Goal: Download file/media

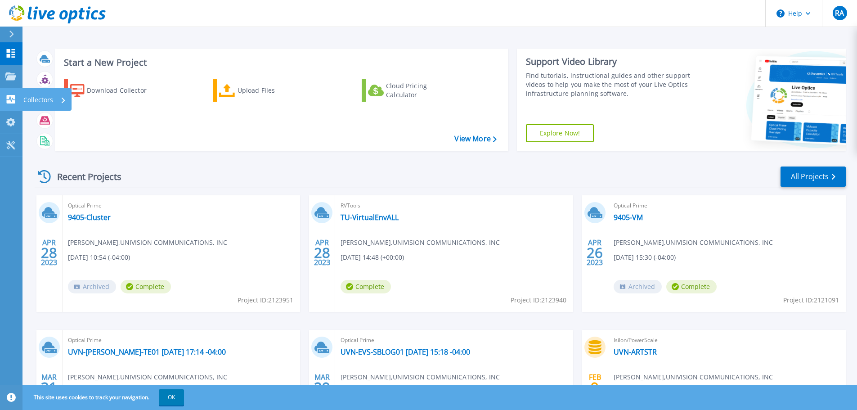
click at [10, 103] on icon at bounding box center [11, 99] width 9 height 9
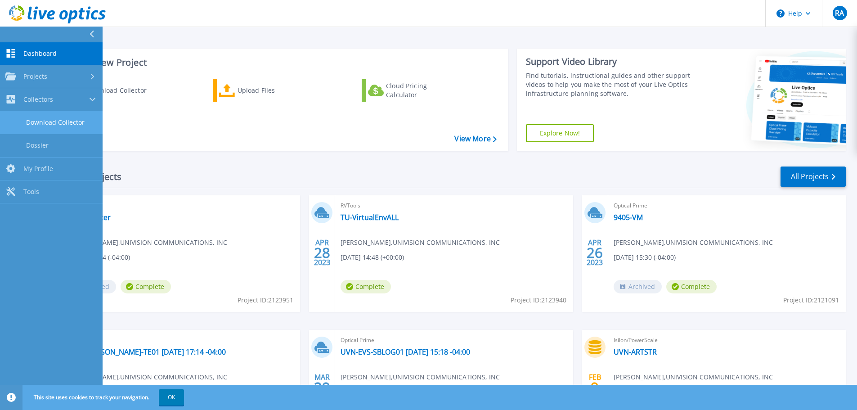
click at [41, 119] on link "Download Collector" at bounding box center [51, 122] width 103 height 23
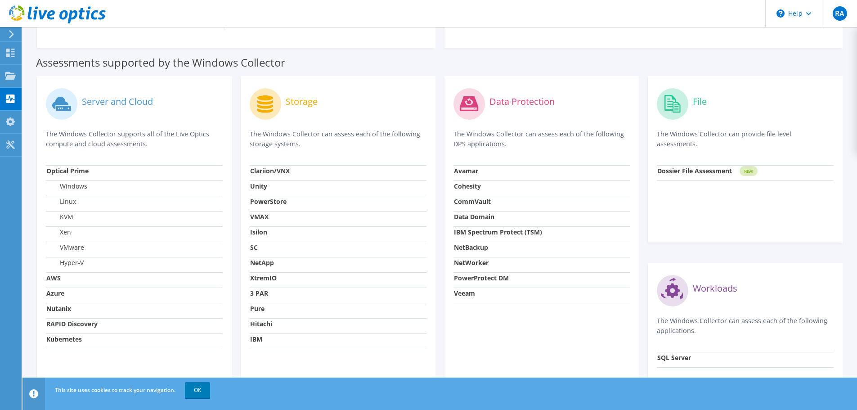
scroll to position [270, 0]
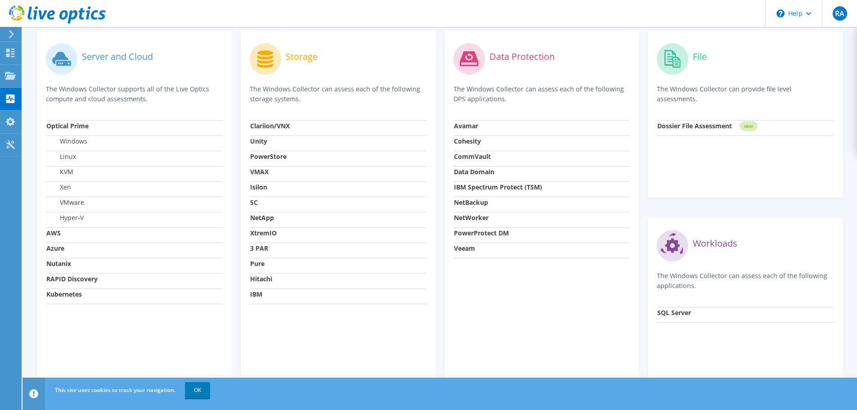
click at [83, 206] on label "VMware" at bounding box center [65, 202] width 38 height 9
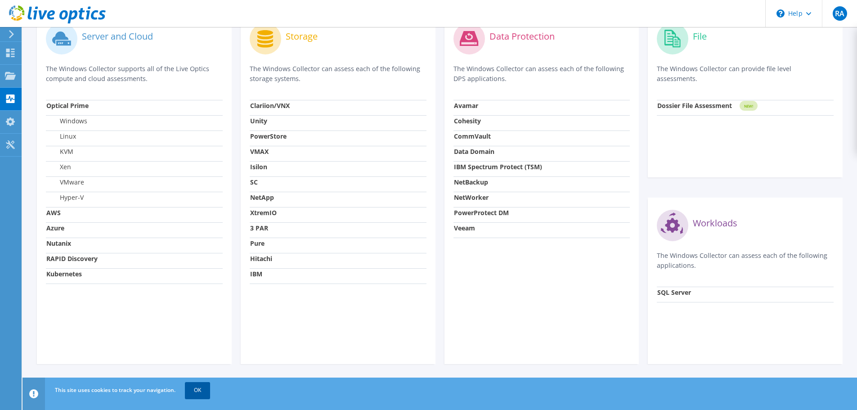
click at [188, 397] on link "OK" at bounding box center [197, 390] width 25 height 16
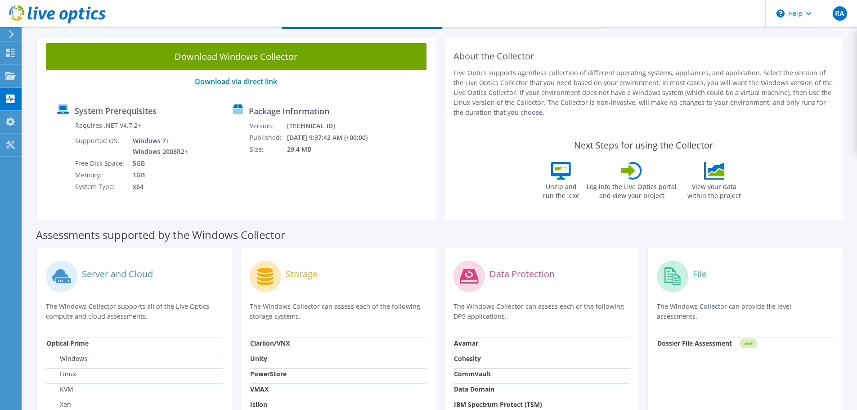
scroll to position [0, 0]
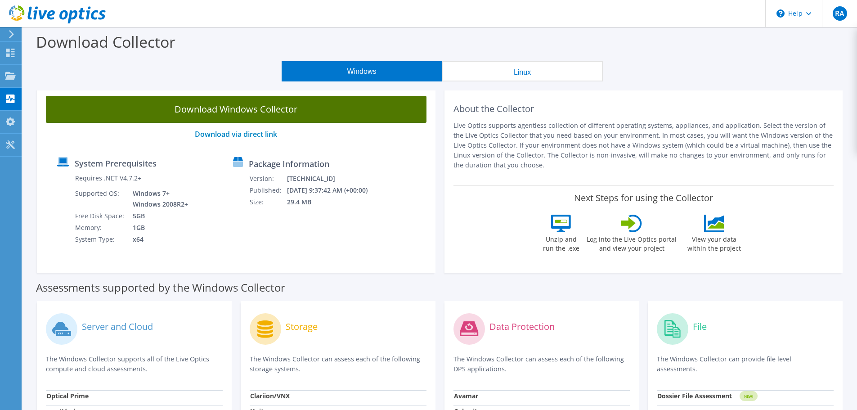
click at [251, 112] on link "Download Windows Collector" at bounding box center [236, 109] width 381 height 27
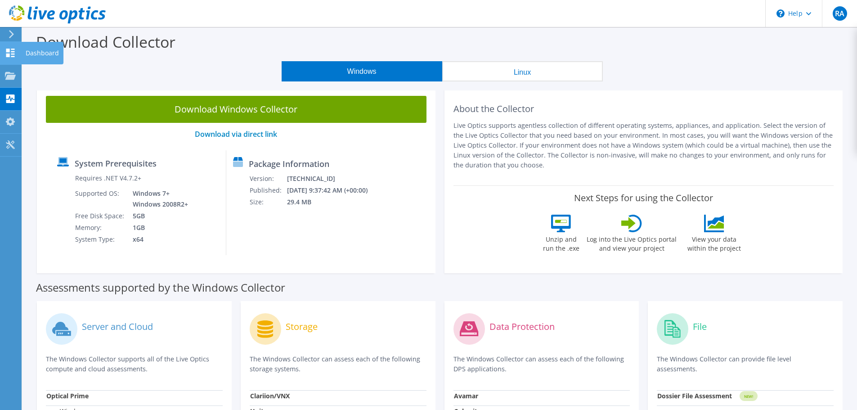
click at [13, 54] on use at bounding box center [10, 53] width 9 height 9
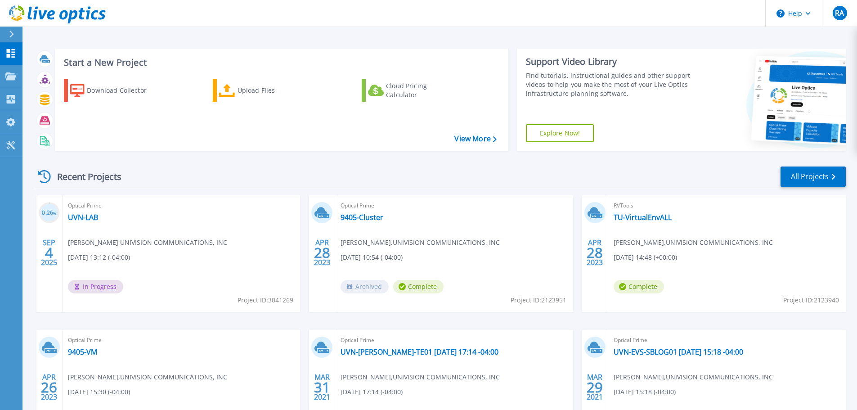
click at [13, 77] on icon at bounding box center [10, 76] width 11 height 8
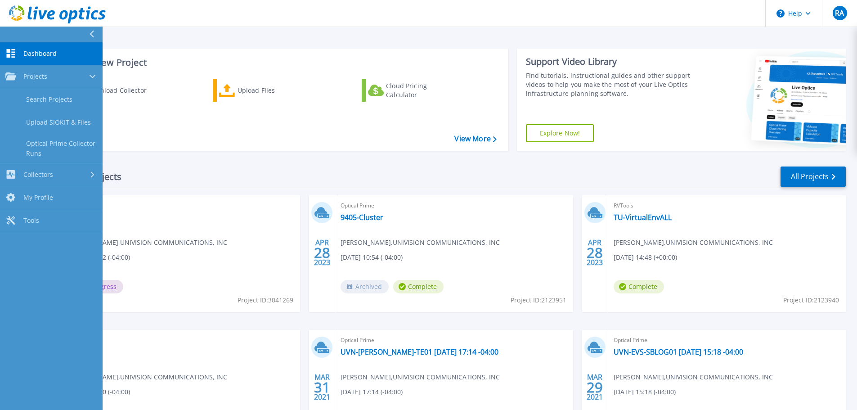
click at [13, 77] on icon at bounding box center [10, 76] width 11 height 8
click at [230, 163] on div "Recent Projects All Projects 0.26 % SEP 4 2025 Optical Prime UVN-LAB Ricardo Ar…" at bounding box center [440, 314] width 811 height 313
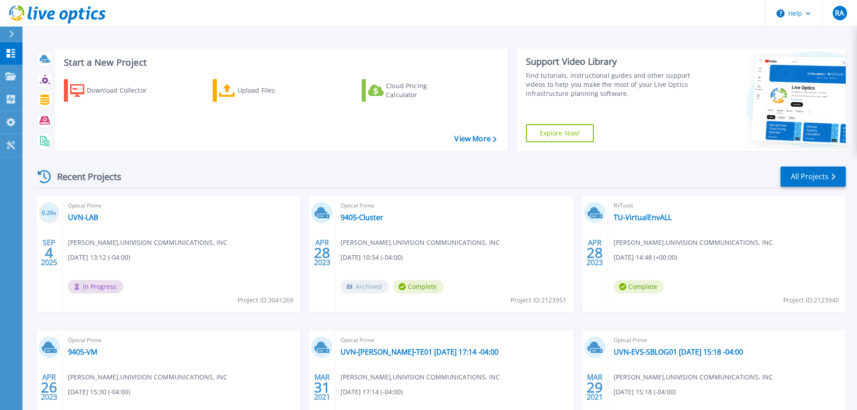
click at [91, 227] on div "Optical Prime UVN-LAB Ricardo Arenas , UNIVISION COMMUNICATIONS, INC 09/04/2025…" at bounding box center [182, 253] width 238 height 117
click at [88, 219] on link "UVN-LAB" at bounding box center [83, 217] width 30 height 9
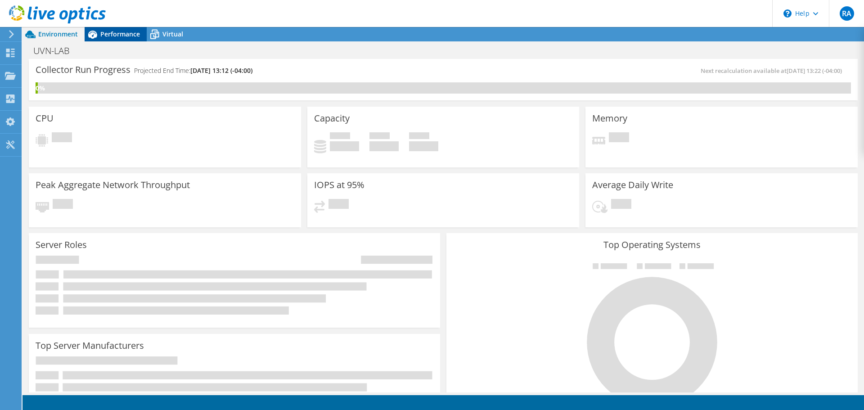
click at [112, 39] on div "Performance" at bounding box center [116, 34] width 62 height 14
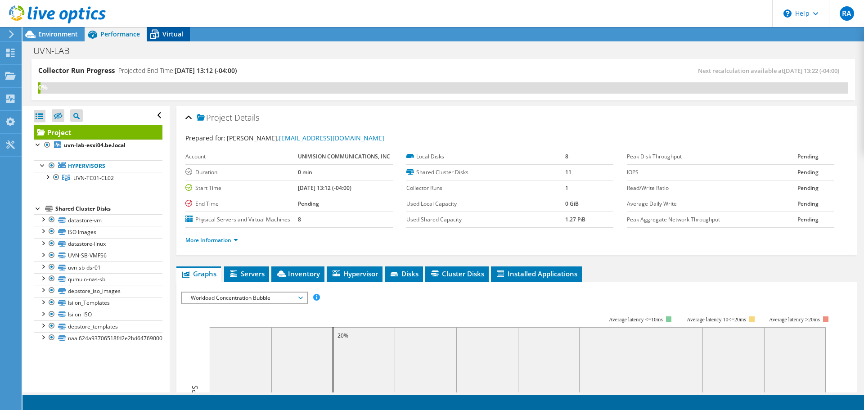
click at [176, 33] on span "Virtual" at bounding box center [172, 34] width 21 height 9
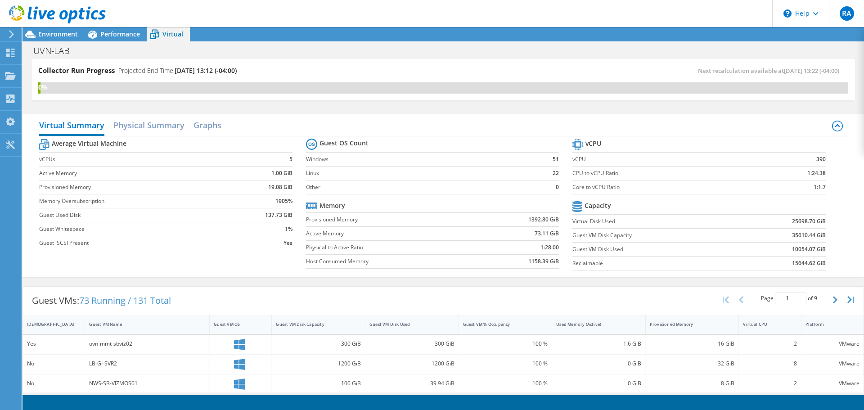
scroll to position [275, 0]
click at [484, 290] on div "Guest VMs: 73 Running / 131 Total Page 1 of 9 5 rows 10 rows 20 rows 25 rows 50…" at bounding box center [443, 301] width 840 height 28
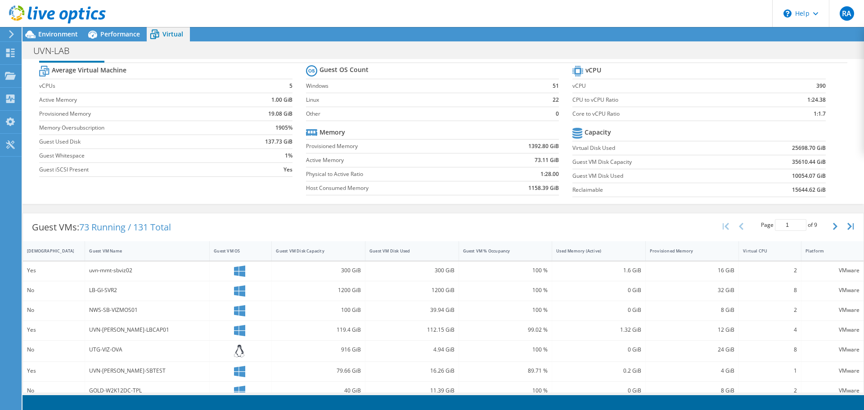
scroll to position [70, 0]
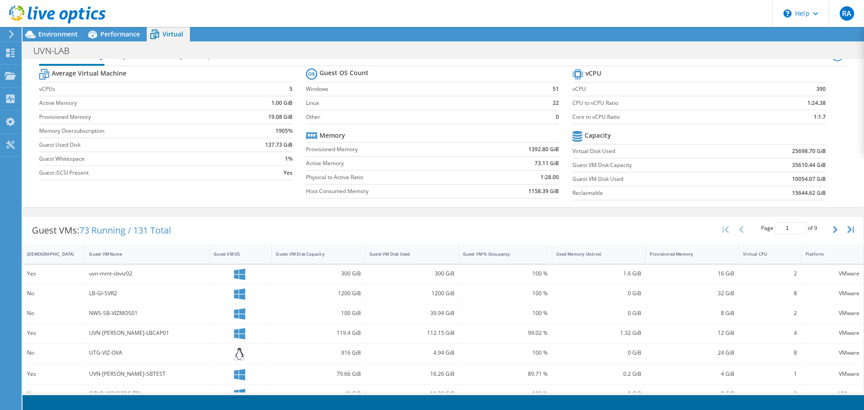
click at [220, 269] on div at bounding box center [241, 274] width 54 height 11
click at [54, 275] on div "Yes" at bounding box center [54, 274] width 54 height 10
click at [39, 254] on div "[DEMOGRAPHIC_DATA]" at bounding box center [48, 254] width 43 height 6
click at [43, 252] on div "[DEMOGRAPHIC_DATA]" at bounding box center [48, 254] width 43 height 6
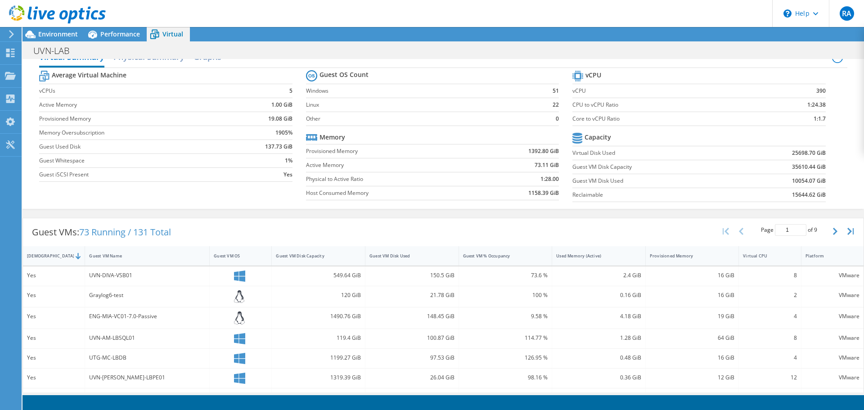
scroll to position [140, 0]
click at [89, 36] on icon at bounding box center [92, 35] width 9 height 8
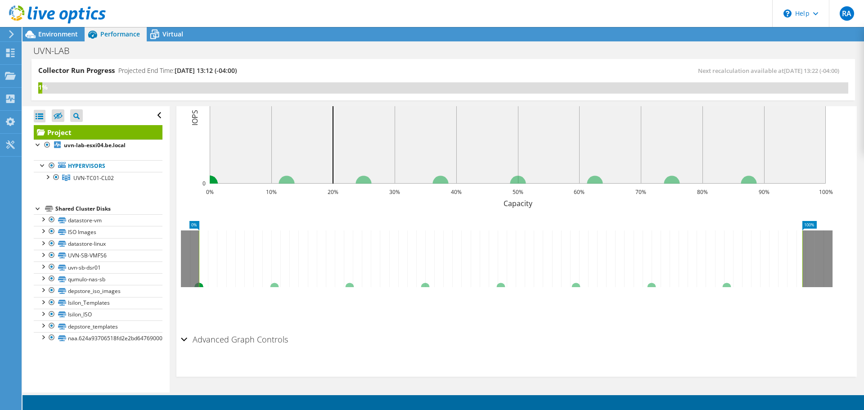
scroll to position [275, 0]
click at [56, 44] on div "UVN-LAB Print" at bounding box center [442, 50] width 841 height 17
click at [54, 36] on span "Environment" at bounding box center [58, 34] width 40 height 9
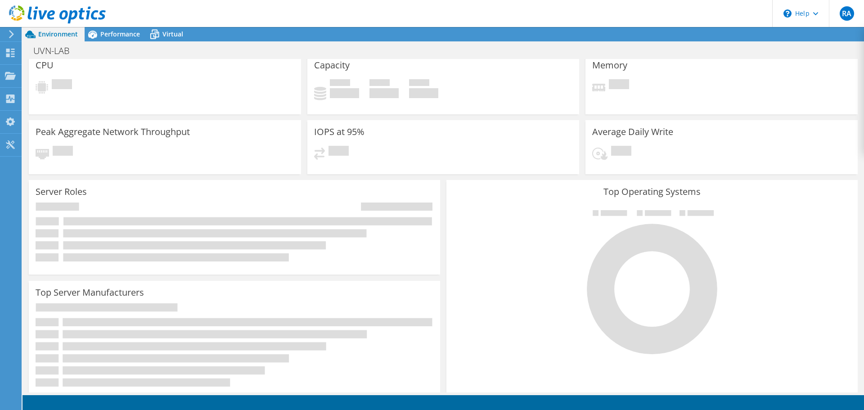
scroll to position [0, 0]
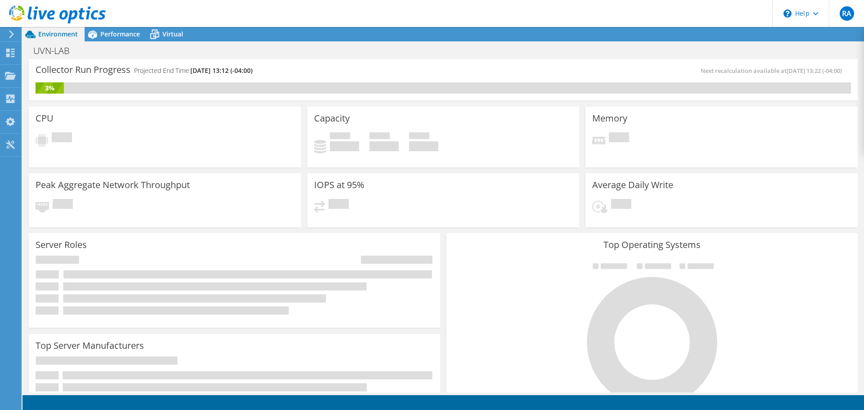
click at [418, 56] on div "UVN-LAB Print" at bounding box center [442, 50] width 841 height 17
click at [118, 33] on span "Performance" at bounding box center [120, 34] width 40 height 9
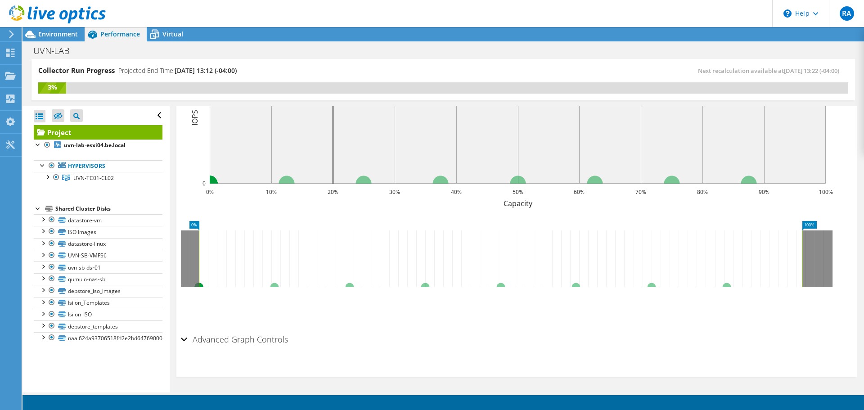
click at [196, 340] on h2 "Advanced Graph Controls" at bounding box center [234, 339] width 107 height 18
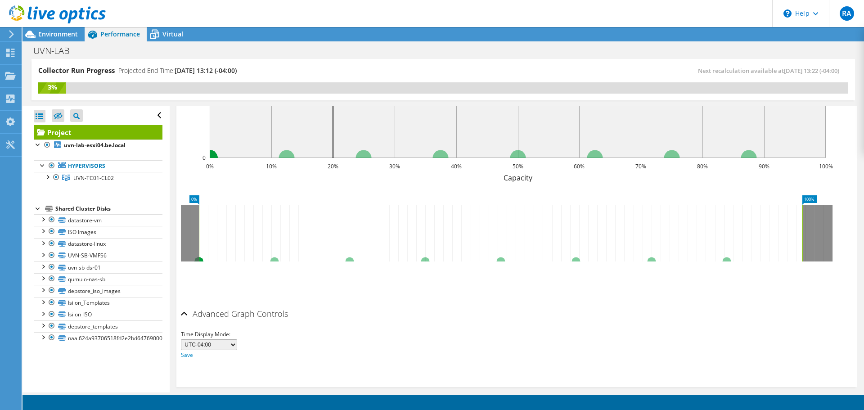
scroll to position [304, 0]
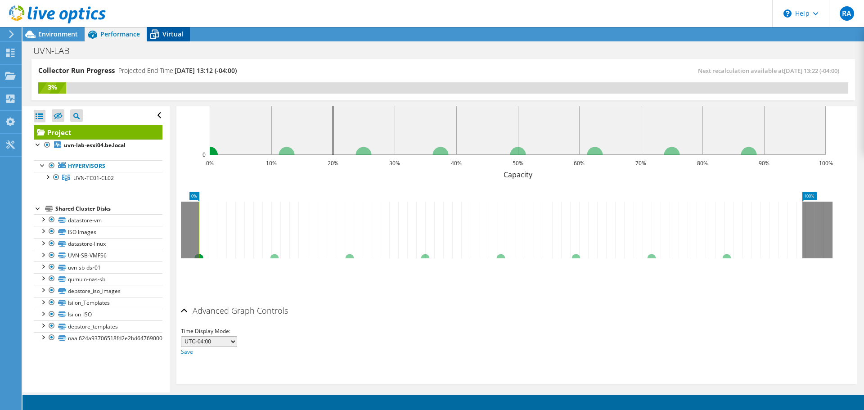
click at [172, 32] on span "Virtual" at bounding box center [172, 34] width 21 height 9
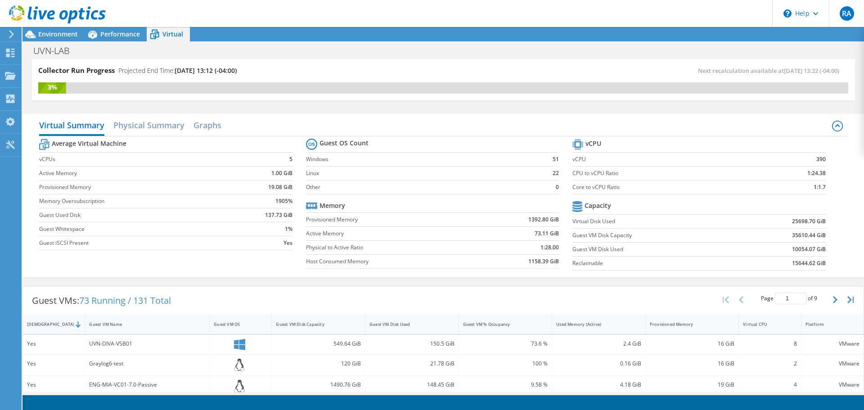
scroll to position [214, 0]
click at [160, 135] on div "Virtual Summary Physical Summary Graphs" at bounding box center [443, 126] width 808 height 20
click at [157, 126] on h2 "Physical Summary" at bounding box center [148, 126] width 71 height 20
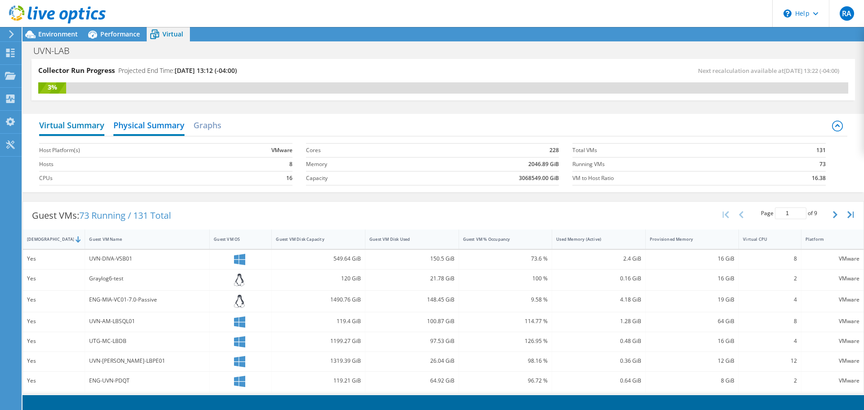
click at [82, 131] on h2 "Virtual Summary" at bounding box center [71, 126] width 65 height 20
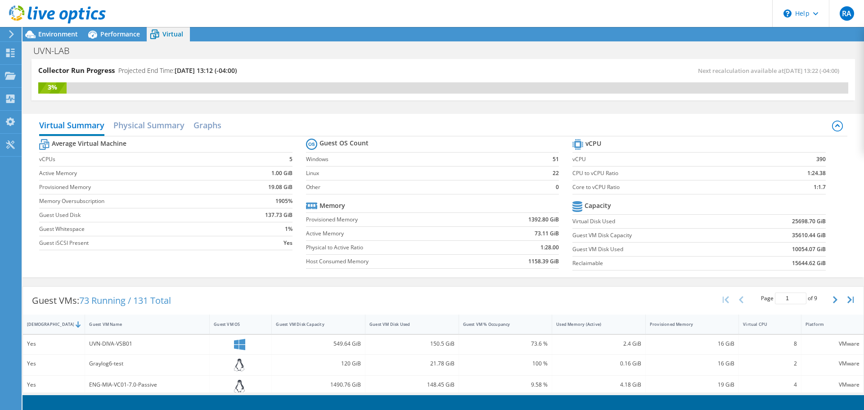
scroll to position [311, 0]
click at [128, 38] on div "Performance" at bounding box center [116, 34] width 62 height 14
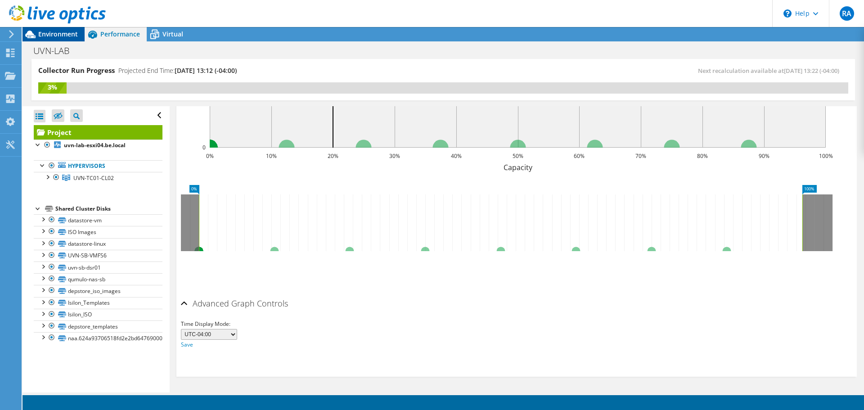
click at [58, 40] on div "Environment" at bounding box center [53, 34] width 62 height 14
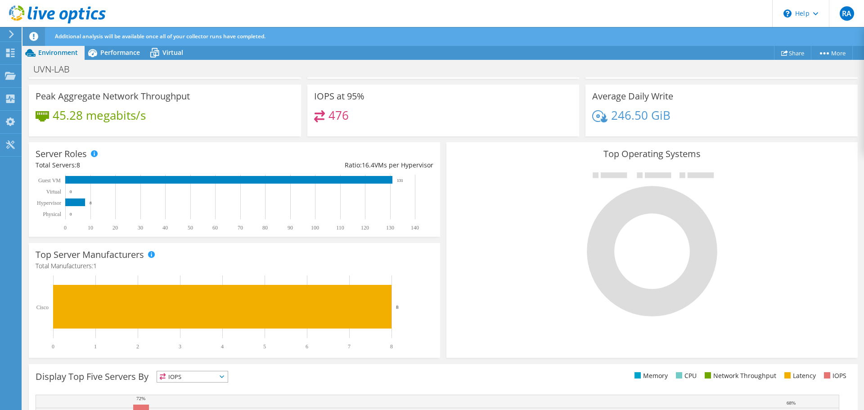
scroll to position [63, 0]
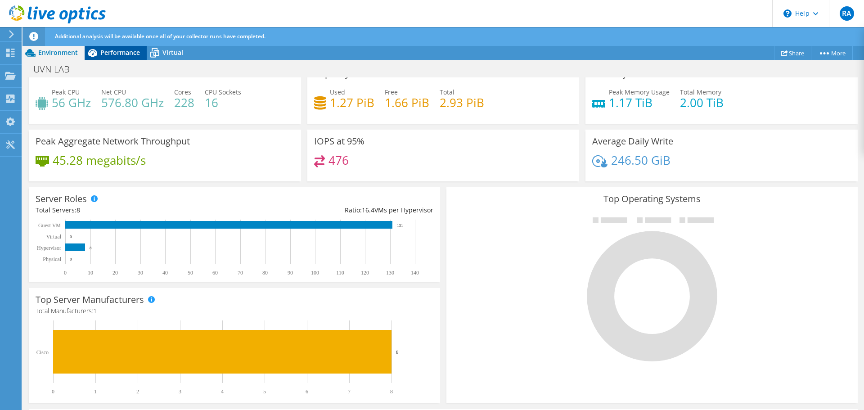
click at [120, 50] on span "Performance" at bounding box center [120, 52] width 40 height 9
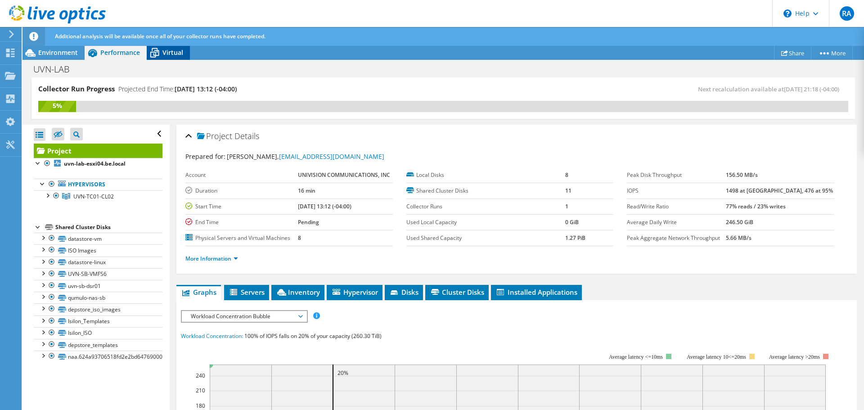
click at [160, 54] on icon at bounding box center [155, 53] width 16 height 16
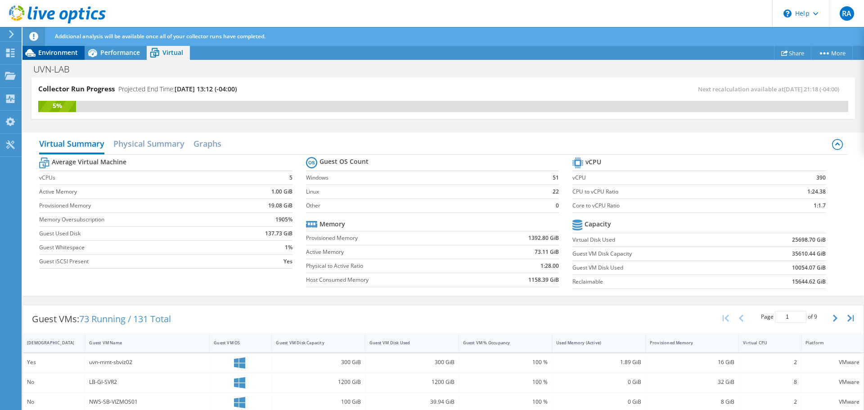
click at [60, 51] on span "Environment" at bounding box center [58, 52] width 40 height 9
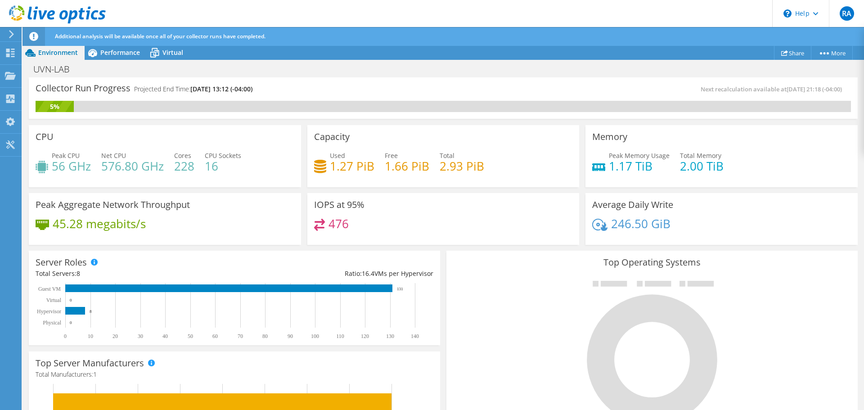
click at [182, 105] on div "5%" at bounding box center [443, 106] width 815 height 11
drag, startPoint x: 38, startPoint y: 90, endPoint x: 387, endPoint y: 81, distance: 348.8
click at [387, 81] on div "Collector Run Progress Projected End Time: [DATE] 13:12 (-04:00) Next recalcula…" at bounding box center [443, 97] width 829 height 41
click at [112, 56] on span "Performance" at bounding box center [120, 52] width 40 height 9
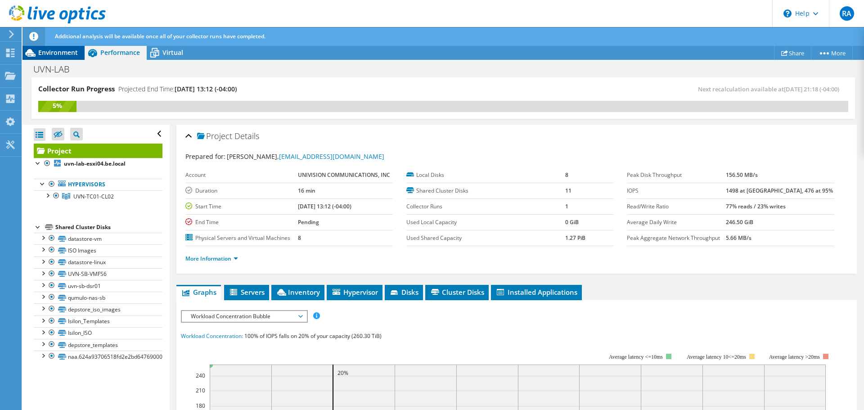
click at [46, 54] on span "Environment" at bounding box center [58, 52] width 40 height 9
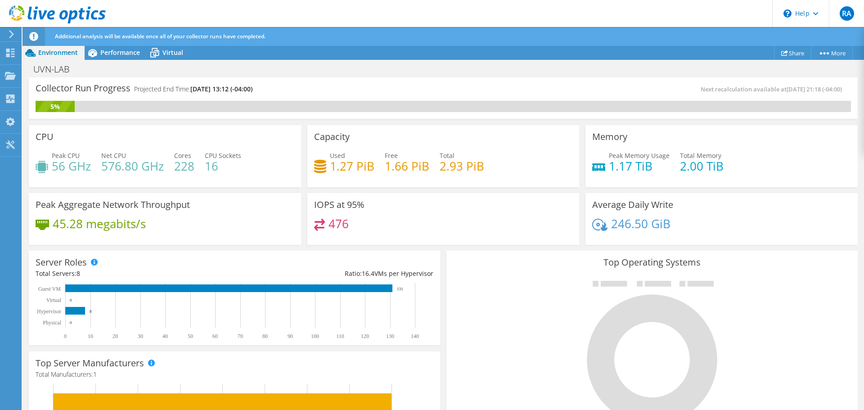
click at [343, 86] on div "Collector Run Progress Projected End Time: [DATE] 13:12 (-04:00)" at bounding box center [240, 92] width 408 height 17
